Goal: Transaction & Acquisition: Purchase product/service

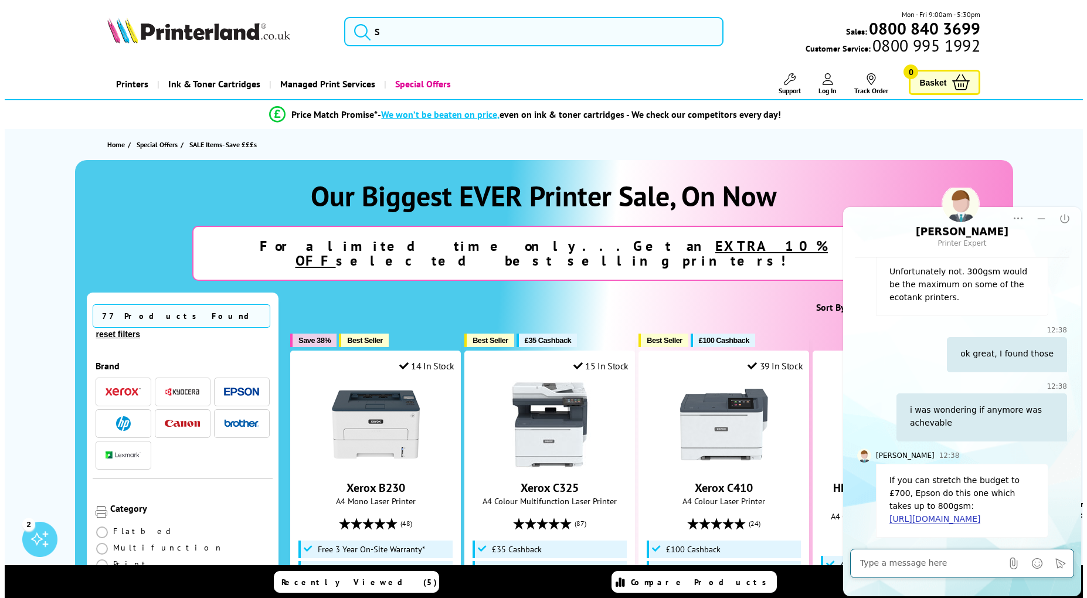
scroll to position [228, 0]
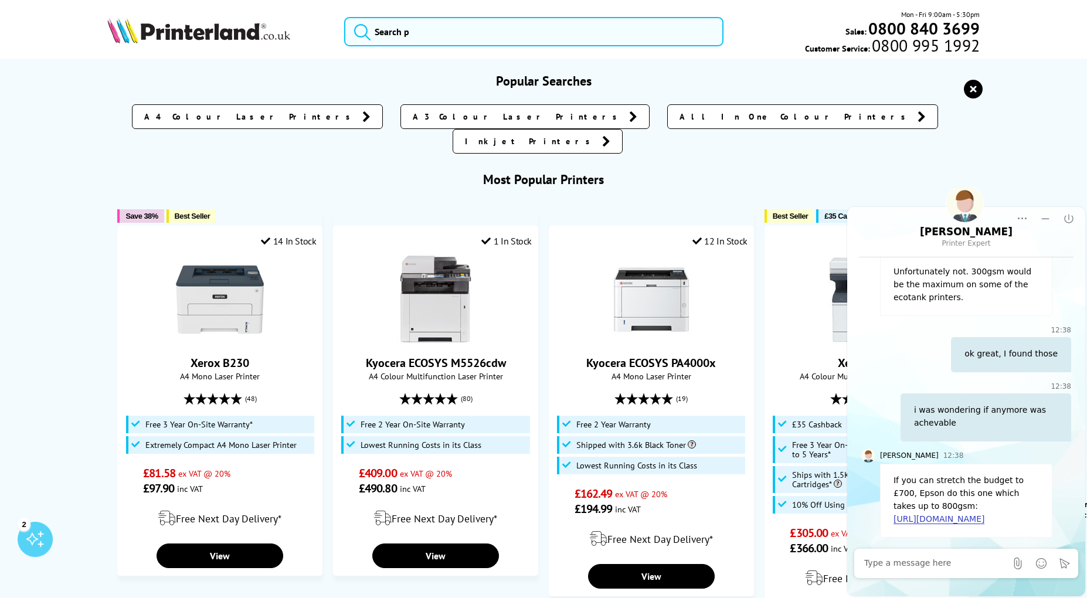
click at [528, 33] on input "search" at bounding box center [533, 31] width 379 height 29
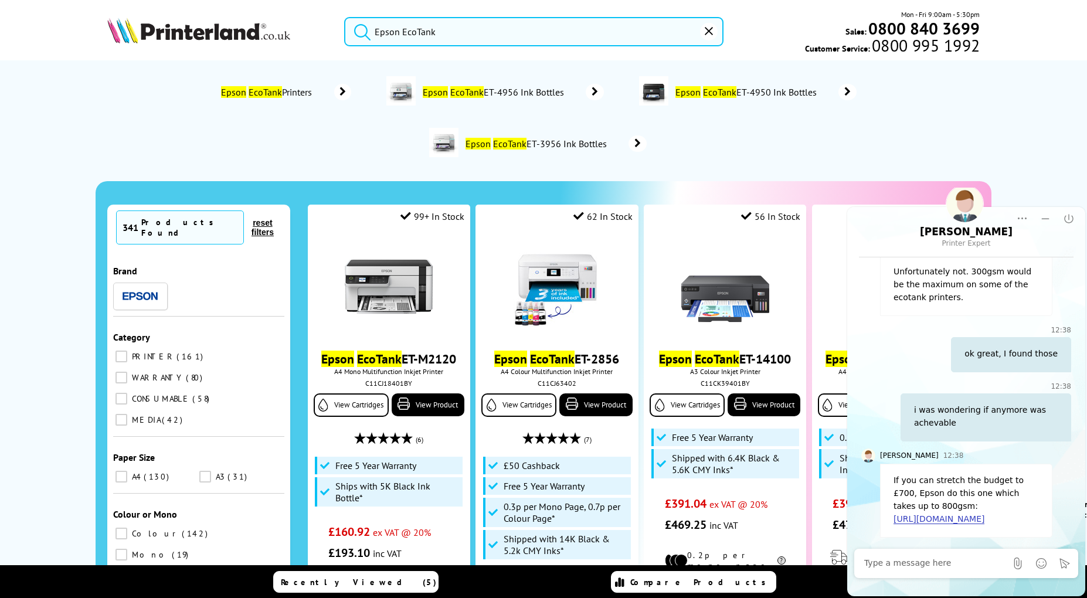
type input "Epson EcoTank"
click at [345, 17] on button "submit" at bounding box center [359, 30] width 29 height 26
click at [974, 566] on textarea "Message input field. Type your text here and use the Send button to send." at bounding box center [935, 564] width 142 height 12
type textarea "thanks"
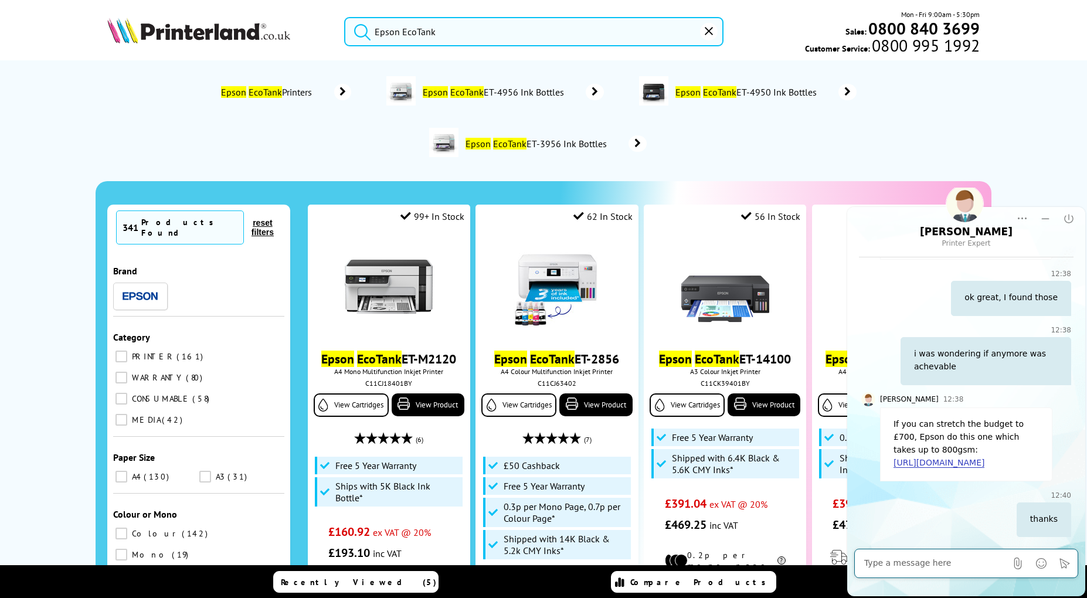
scroll to position [284, 0]
click at [1073, 216] on icon "End Chat" at bounding box center [1069, 219] width 12 height 12
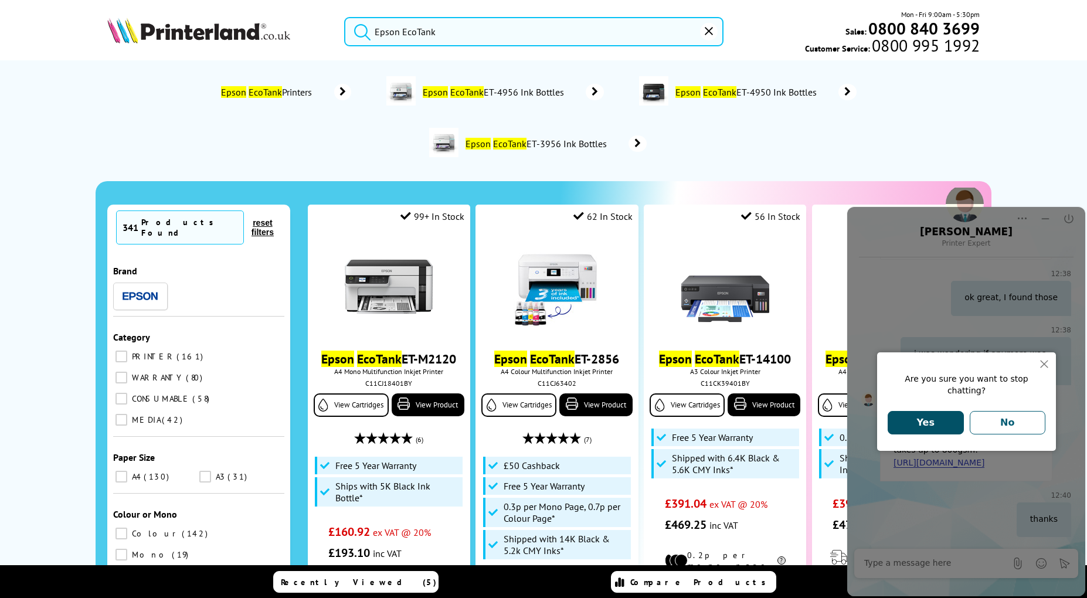
click at [917, 415] on button "Yes" at bounding box center [926, 422] width 76 height 23
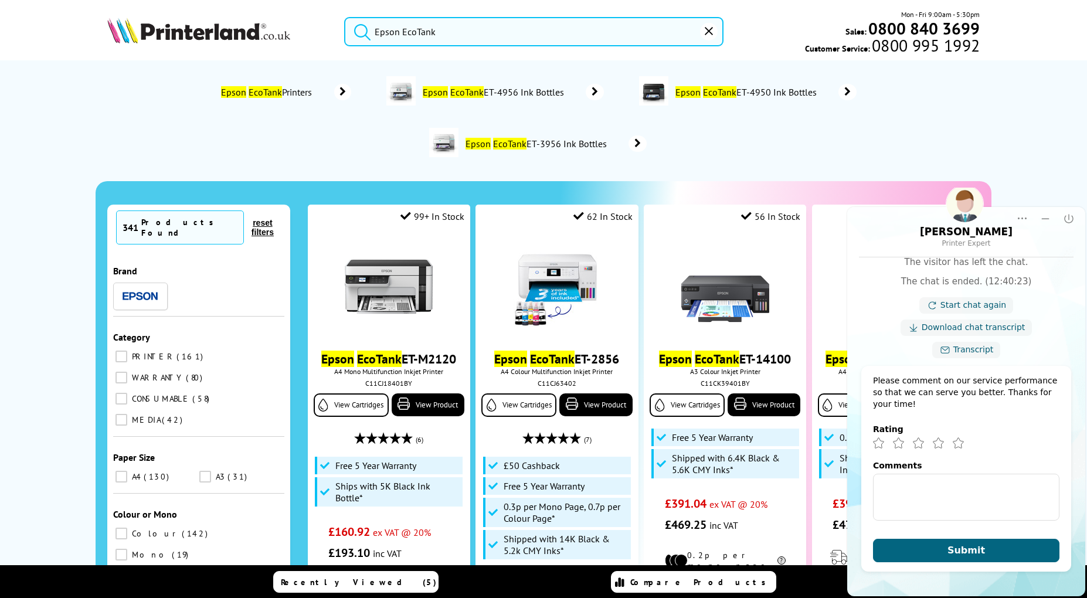
scroll to position [570, 0]
click at [959, 446] on icon "Excellent" at bounding box center [958, 443] width 11 height 11
click at [976, 548] on span "Submit" at bounding box center [967, 550] width 38 height 11
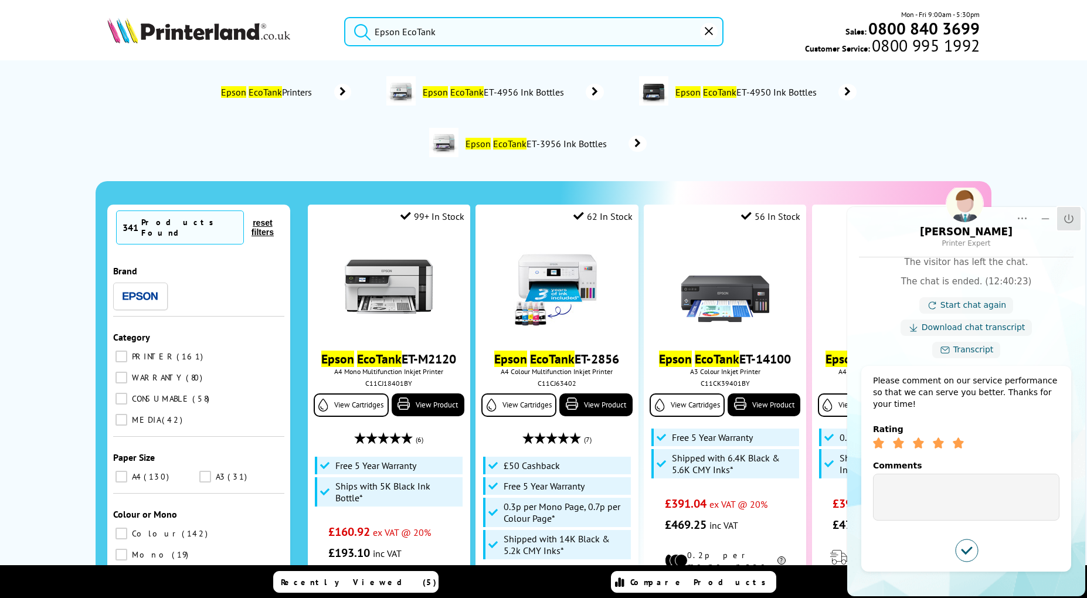
click at [1069, 215] on icon "Close" at bounding box center [1069, 219] width 12 height 12
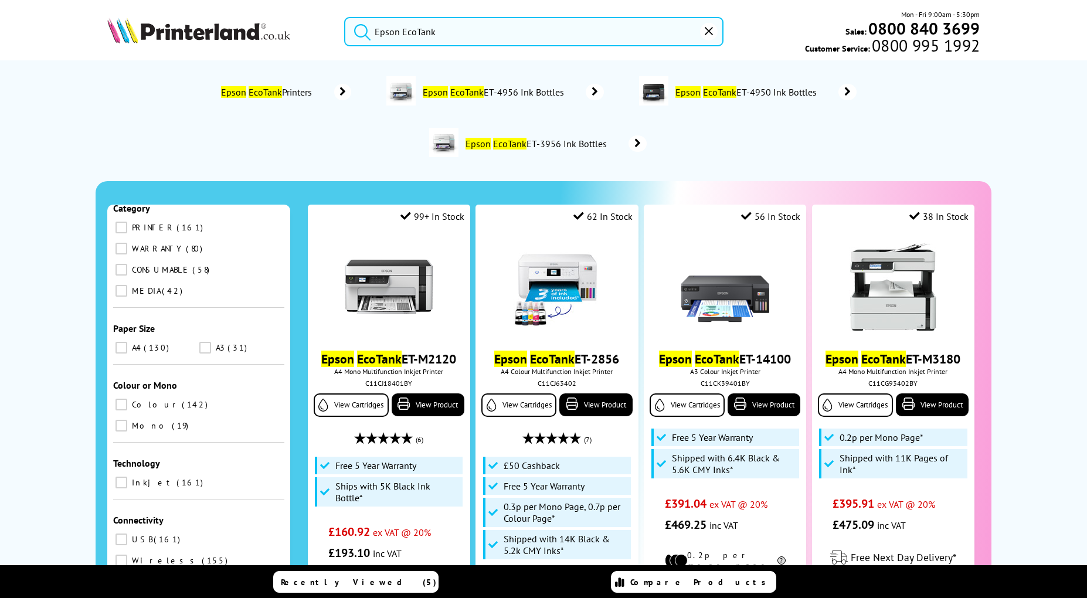
scroll to position [0, 0]
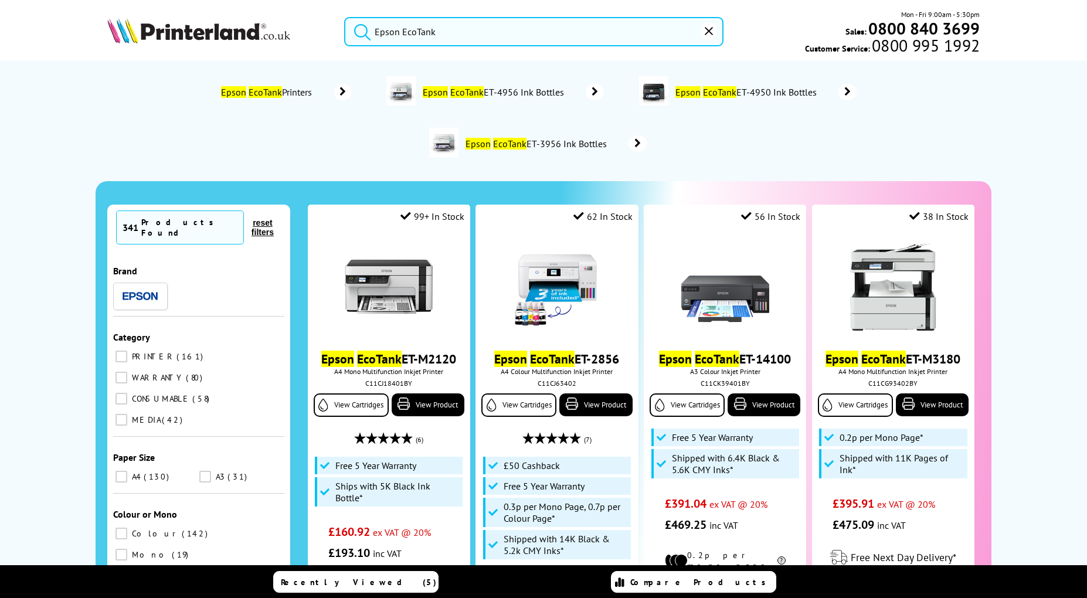
click at [117, 353] on input "PRINTER 161" at bounding box center [122, 357] width 12 height 12
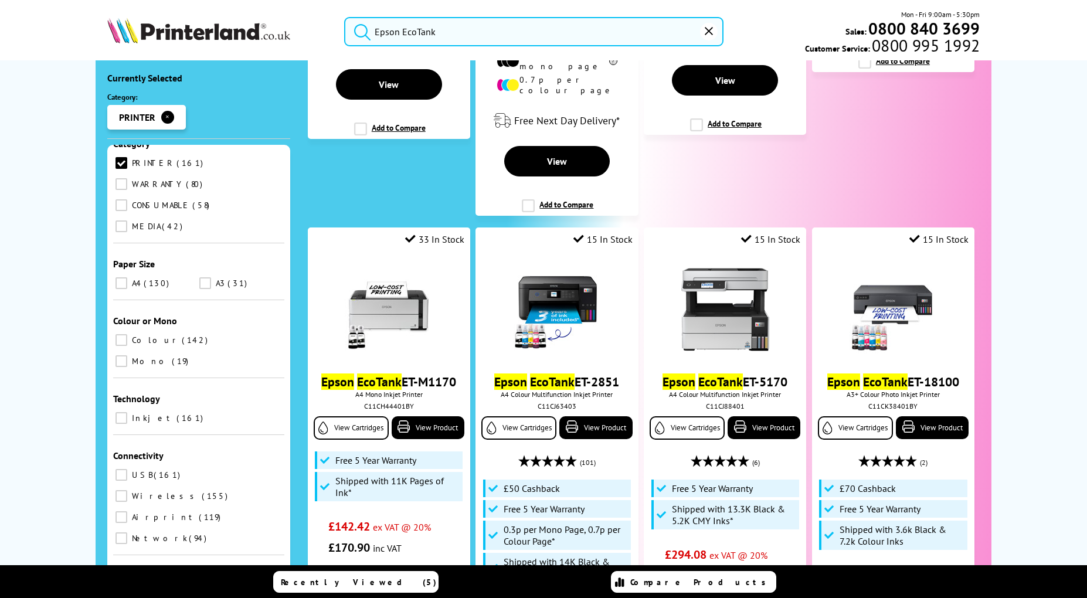
scroll to position [142, 0]
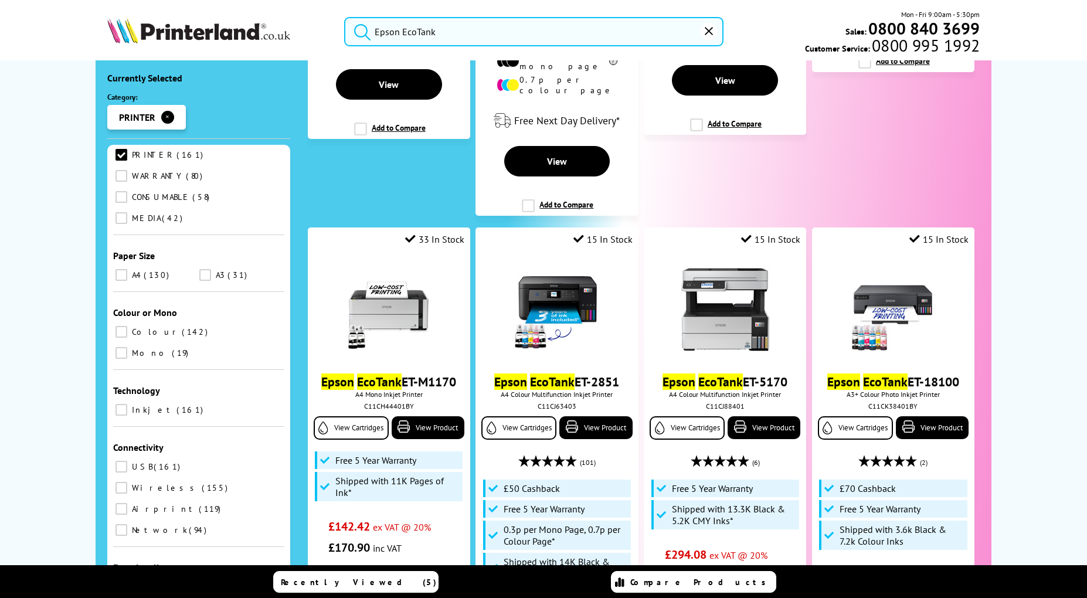
drag, startPoint x: 114, startPoint y: 386, endPoint x: 155, endPoint y: 413, distance: 49.3
click at [116, 404] on input "Inkjet 161" at bounding box center [122, 410] width 12 height 12
checkbox input "true"
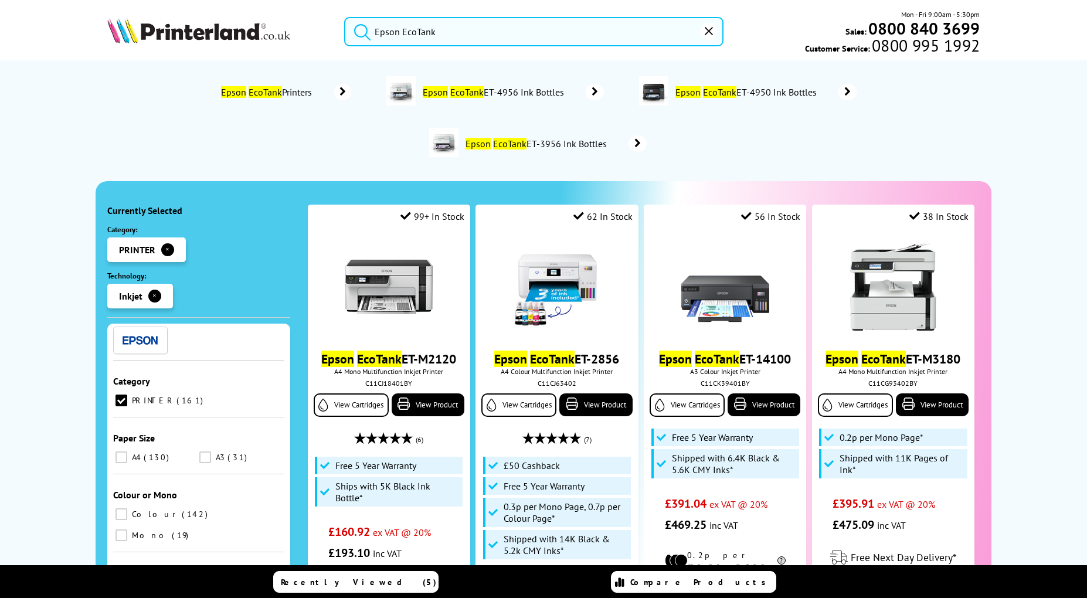
scroll to position [72, 0]
click at [117, 458] on input "A4 130" at bounding box center [122, 461] width 12 height 12
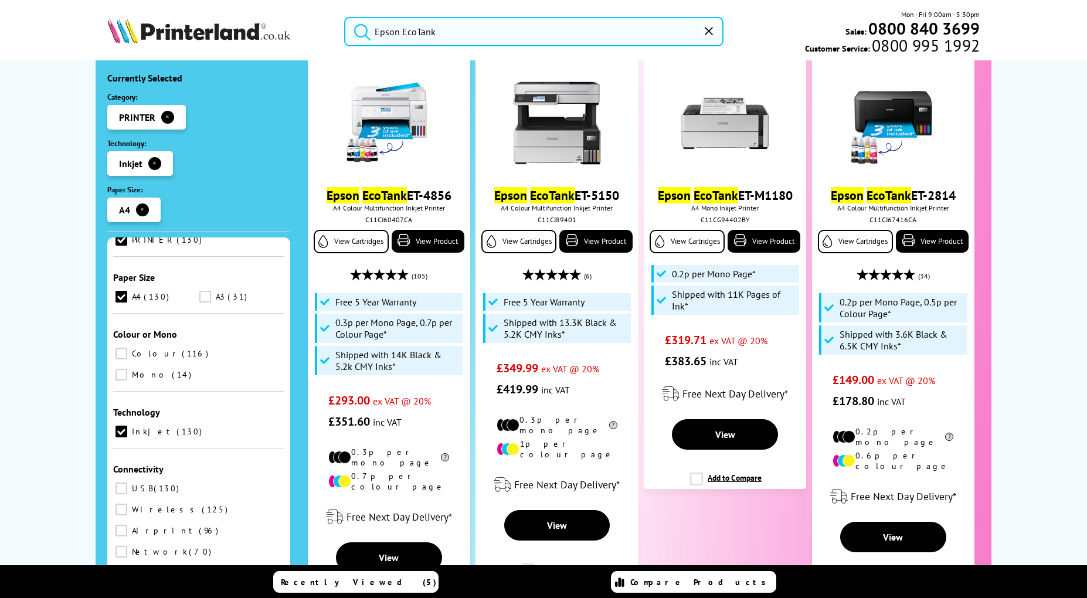
scroll to position [1381, 0]
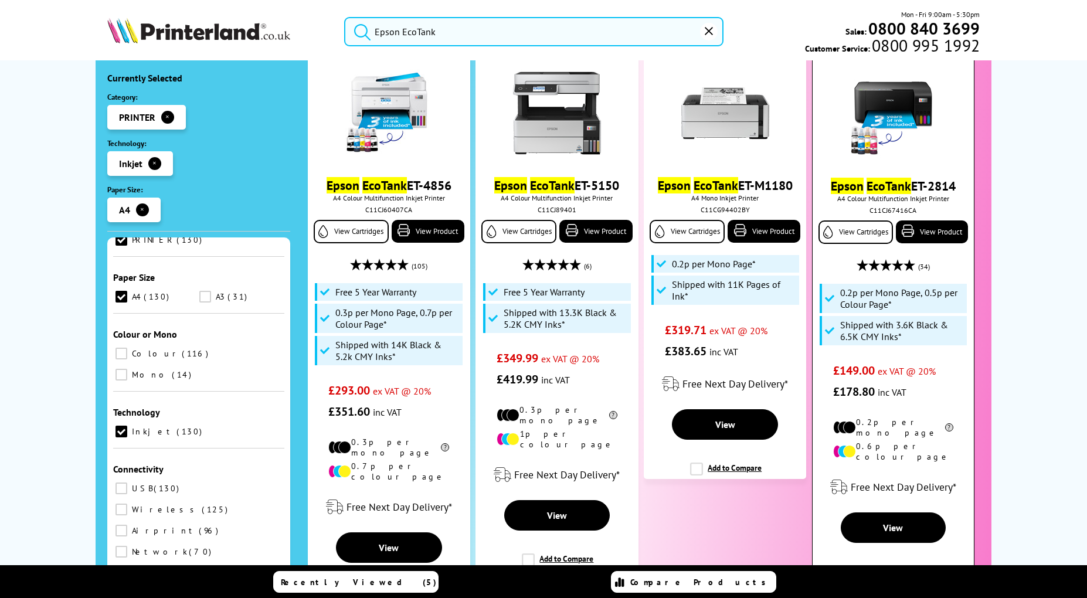
click at [881, 127] on img at bounding box center [893, 114] width 88 height 88
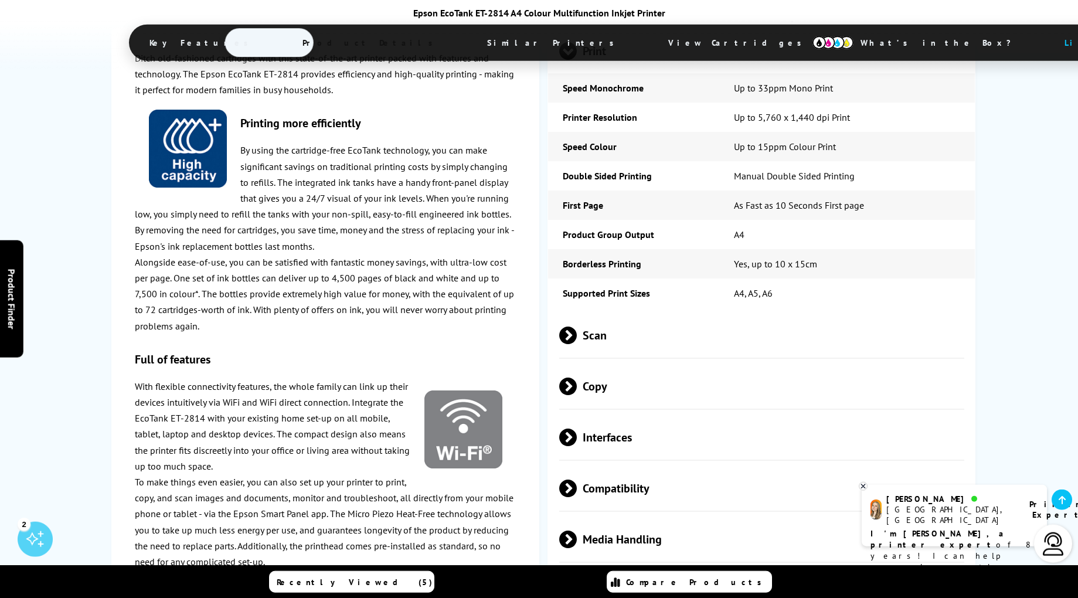
scroll to position [1567, 0]
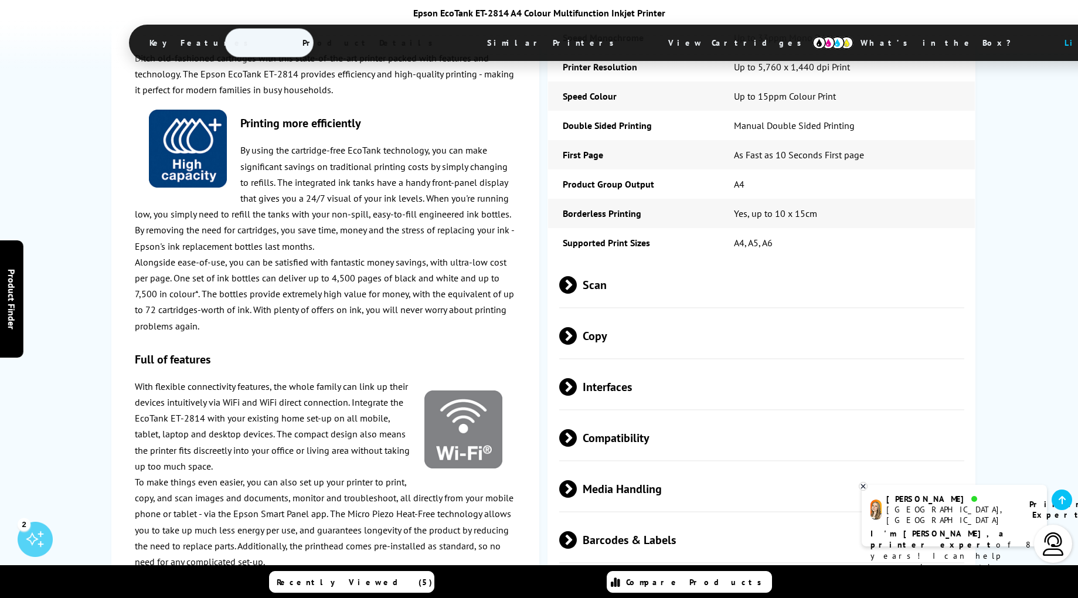
click at [642, 505] on span "Media Handling" at bounding box center [762, 489] width 406 height 44
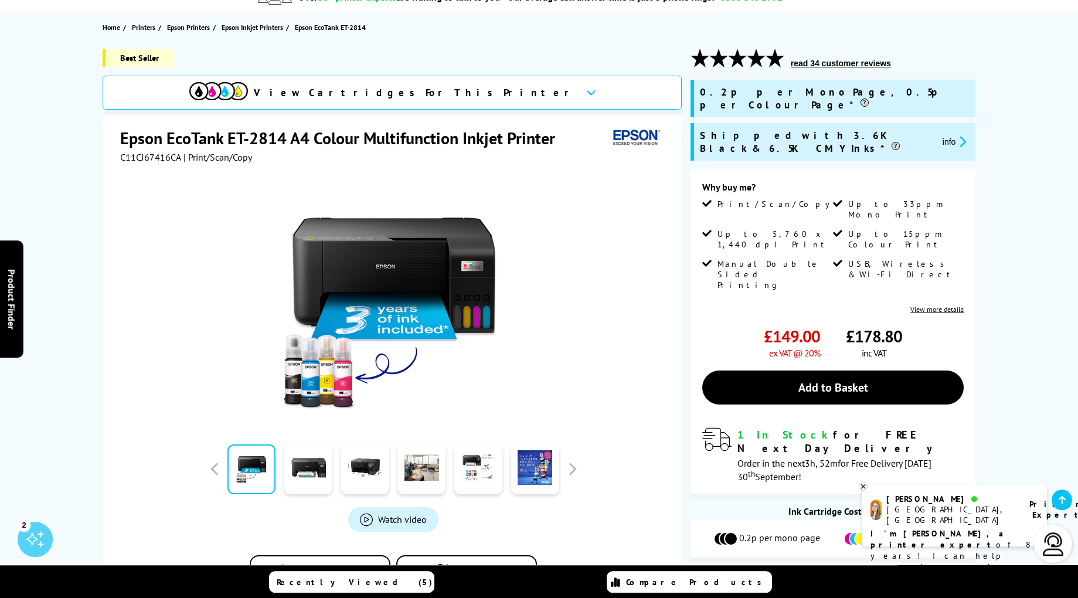
scroll to position [160, 0]
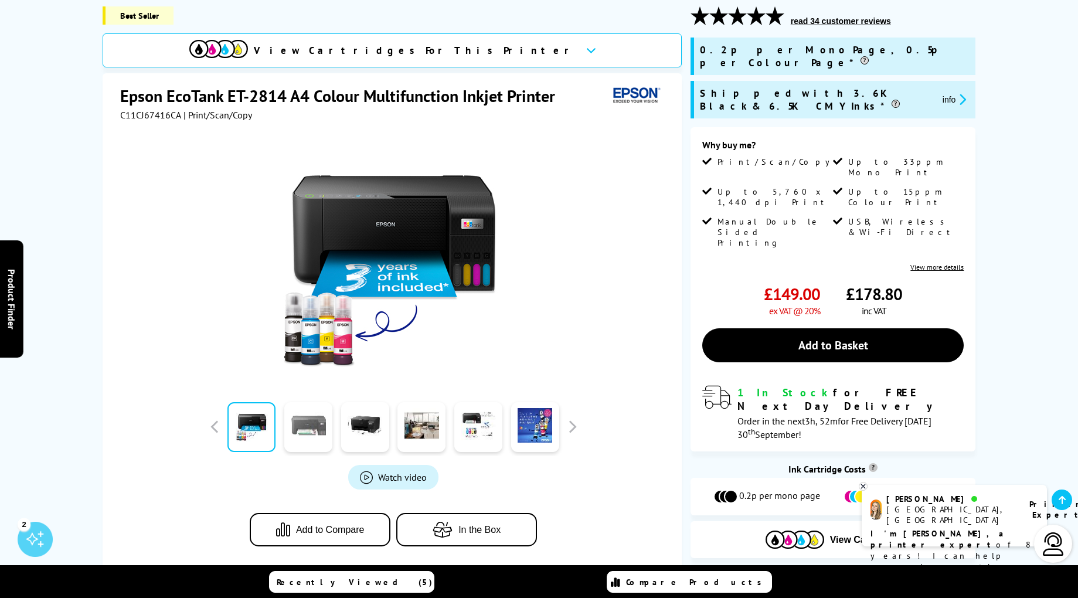
click at [303, 426] on link at bounding box center [308, 427] width 48 height 50
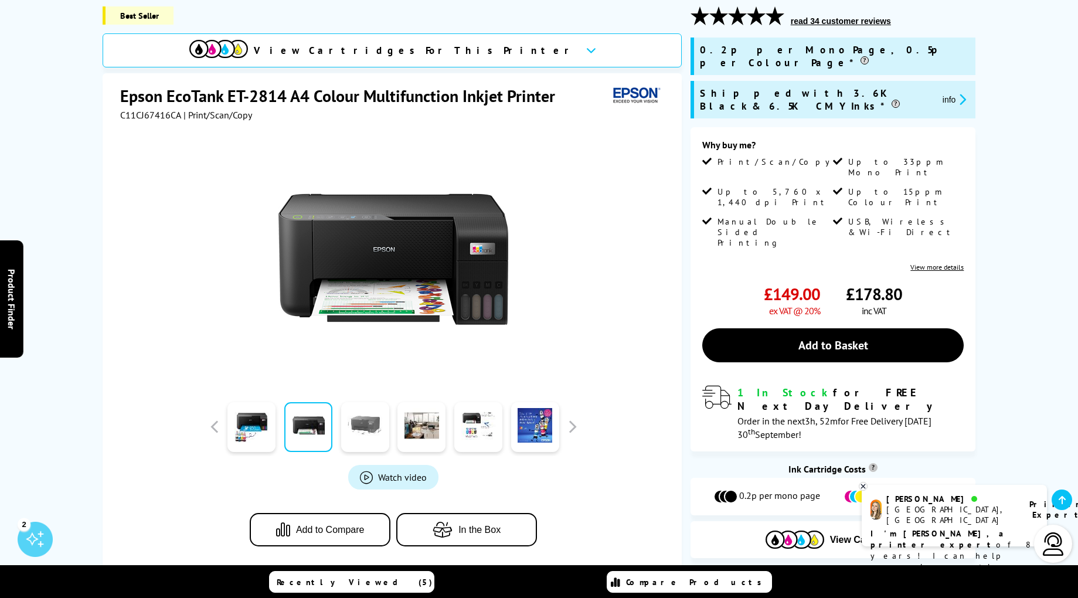
click at [366, 430] on link at bounding box center [365, 427] width 48 height 50
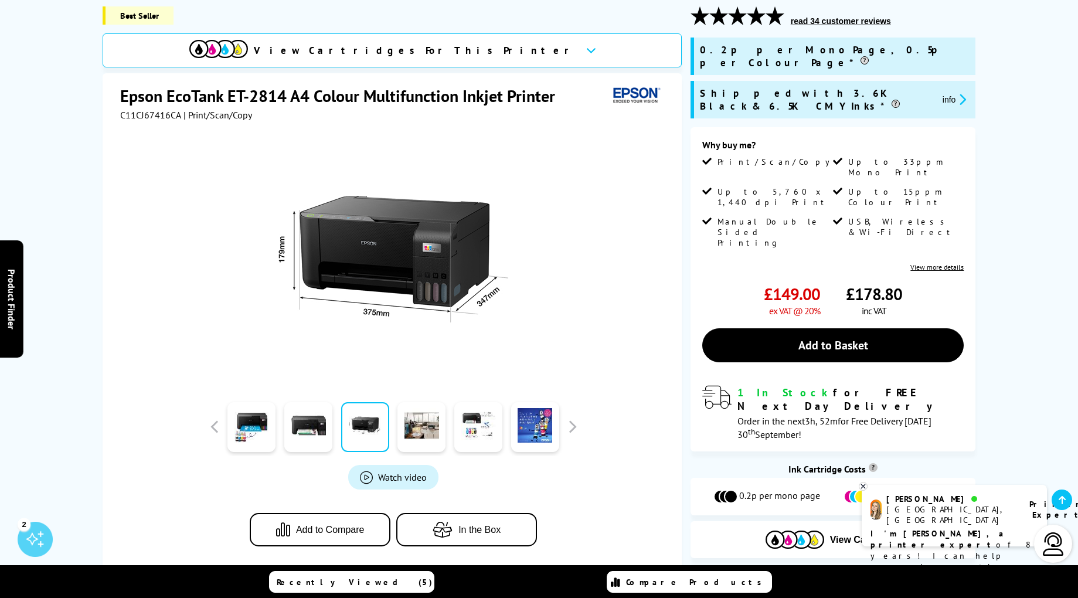
click at [396, 431] on div at bounding box center [422, 427] width 57 height 59
click at [425, 437] on link at bounding box center [422, 427] width 48 height 50
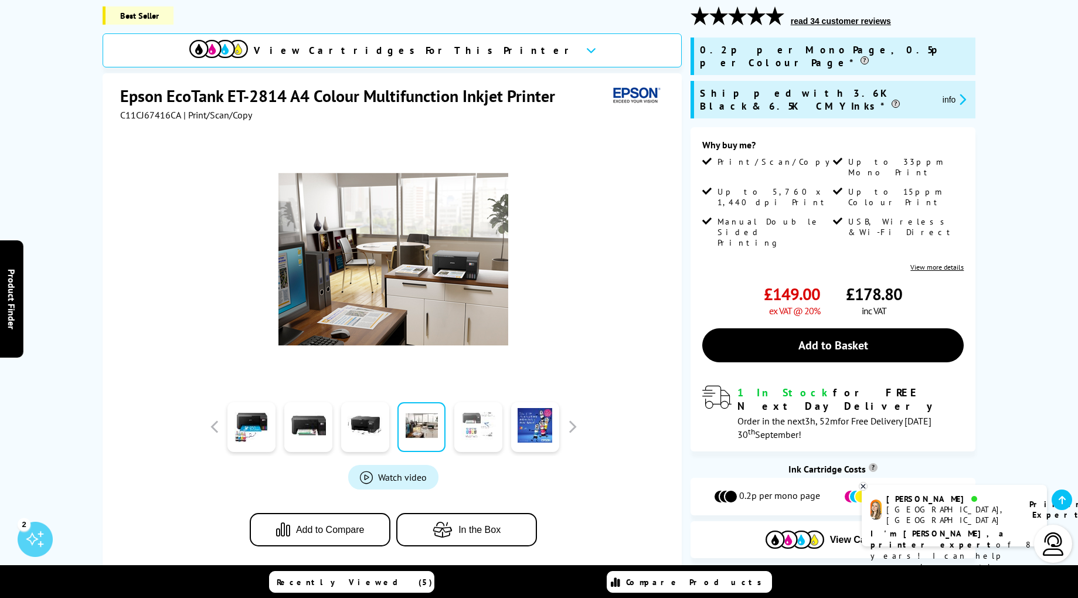
click at [483, 434] on link at bounding box center [479, 427] width 48 height 50
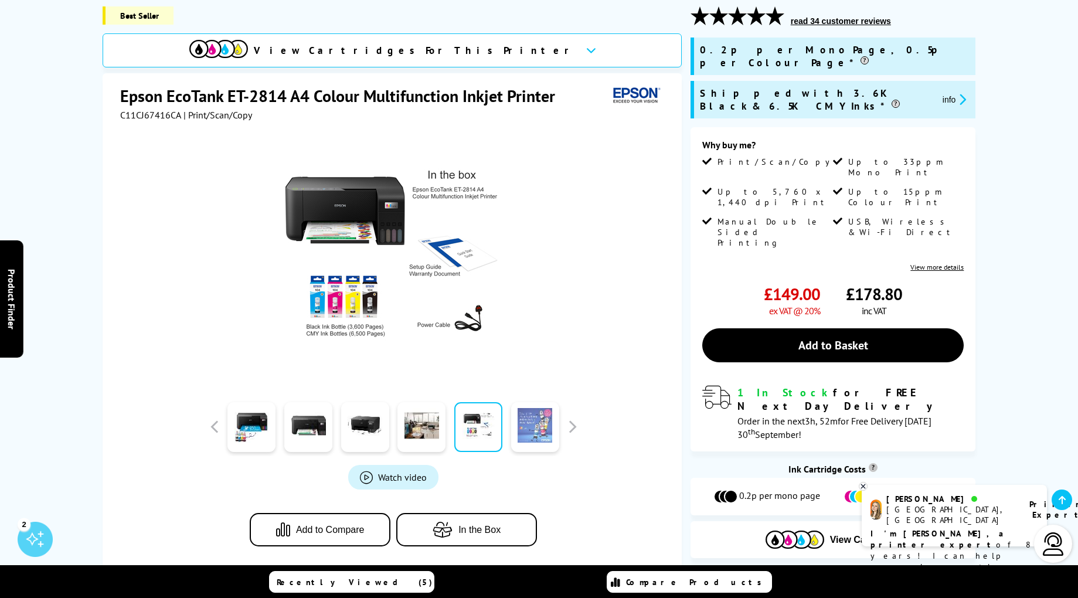
click at [536, 432] on link at bounding box center [535, 427] width 48 height 50
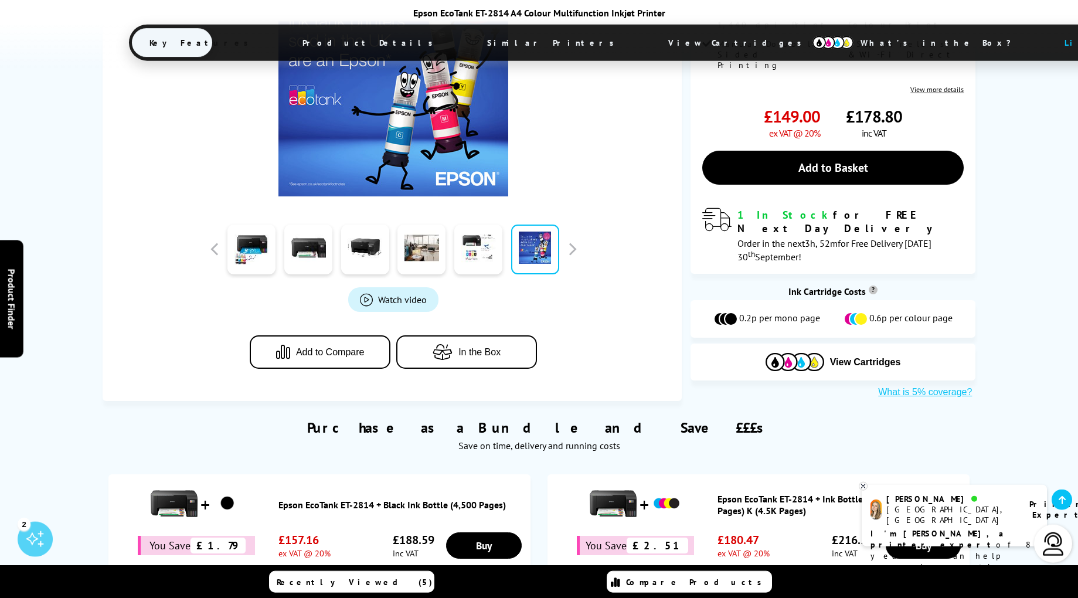
scroll to position [338, 0]
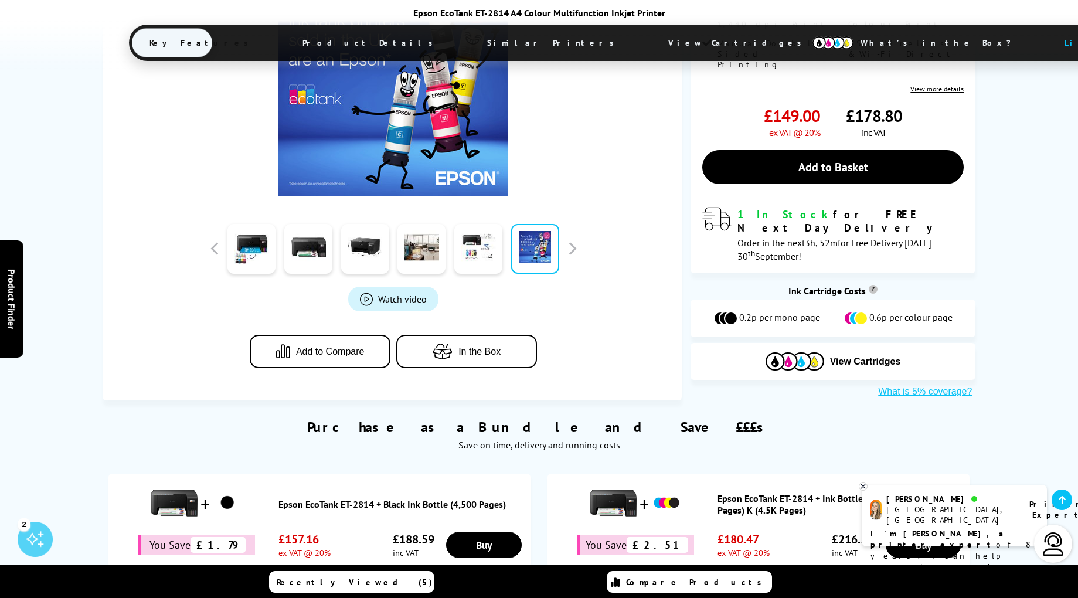
click at [331, 357] on span "Add to Compare" at bounding box center [330, 352] width 69 height 11
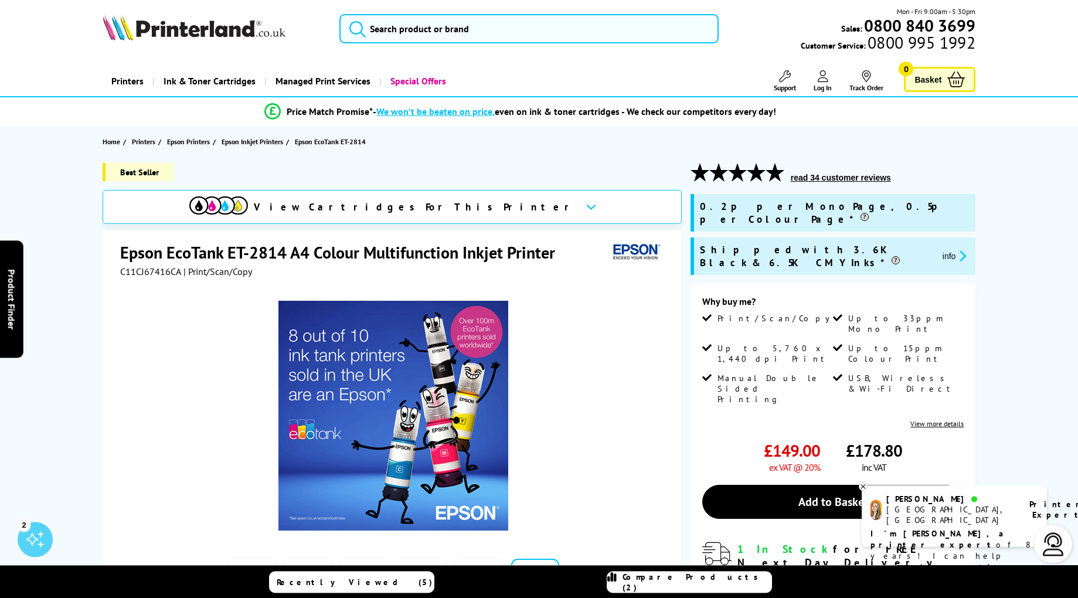
scroll to position [0, 0]
